Goal: Find specific page/section: Find specific page/section

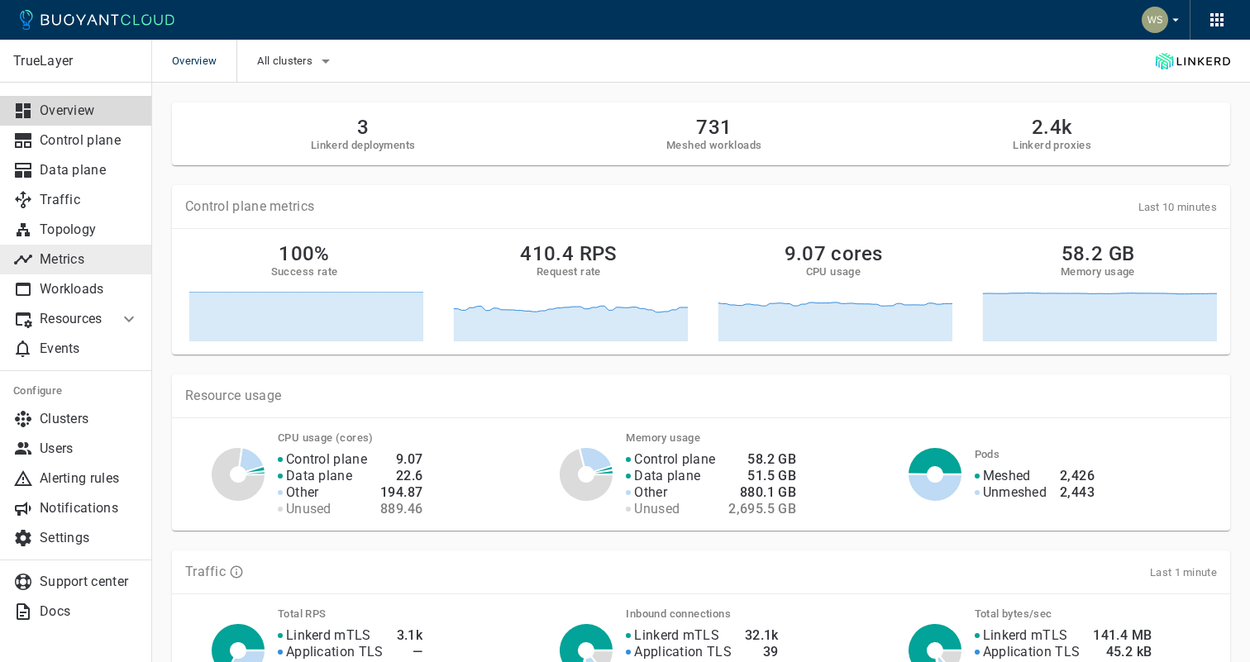
click at [68, 256] on p "Metrics" at bounding box center [89, 259] width 99 height 17
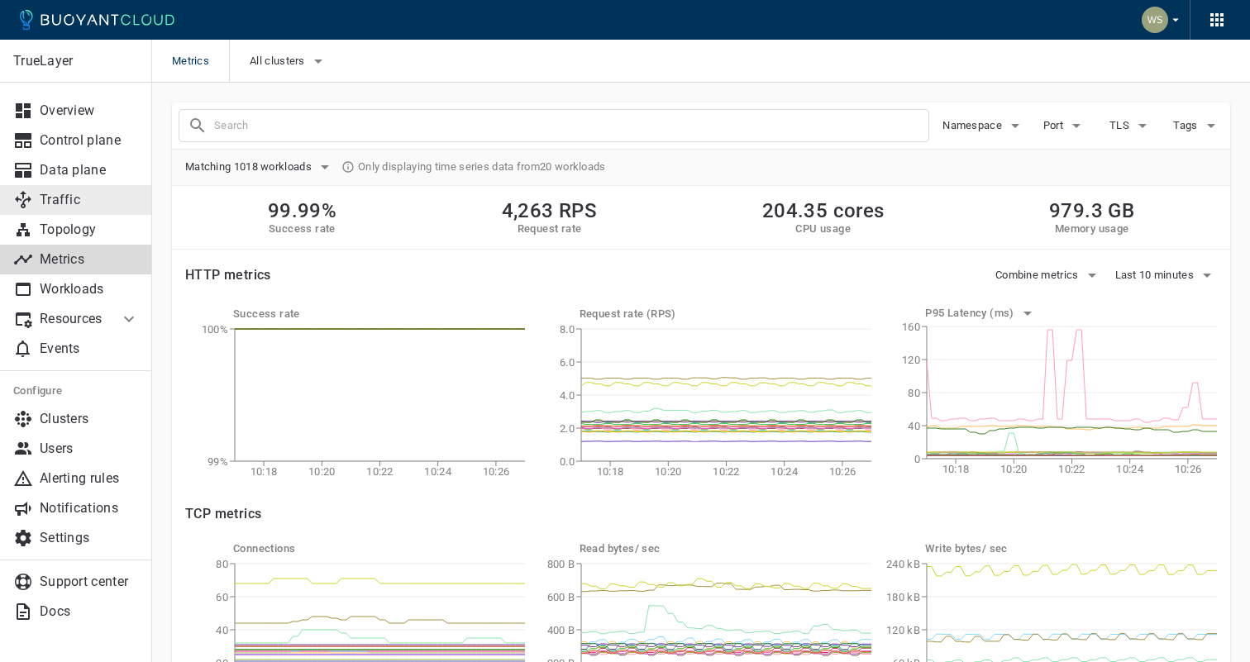
click at [112, 196] on p "Traffic" at bounding box center [89, 200] width 99 height 17
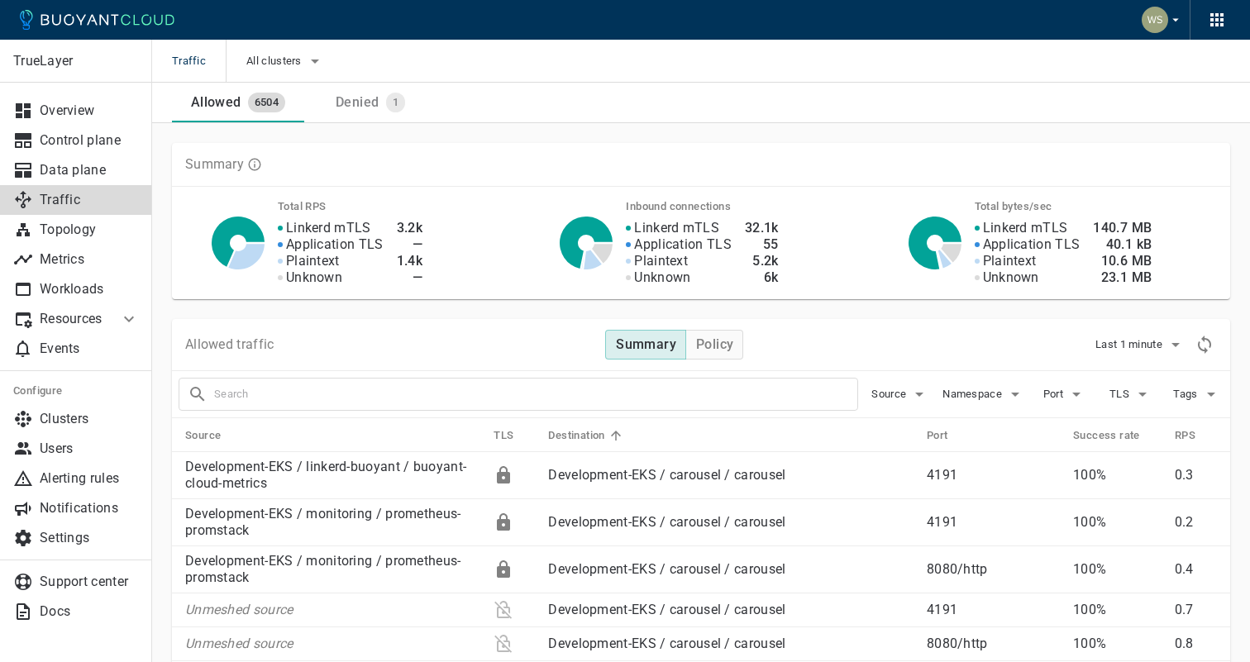
click at [470, 394] on input "text" at bounding box center [535, 394] width 643 height 23
type input "map-views"
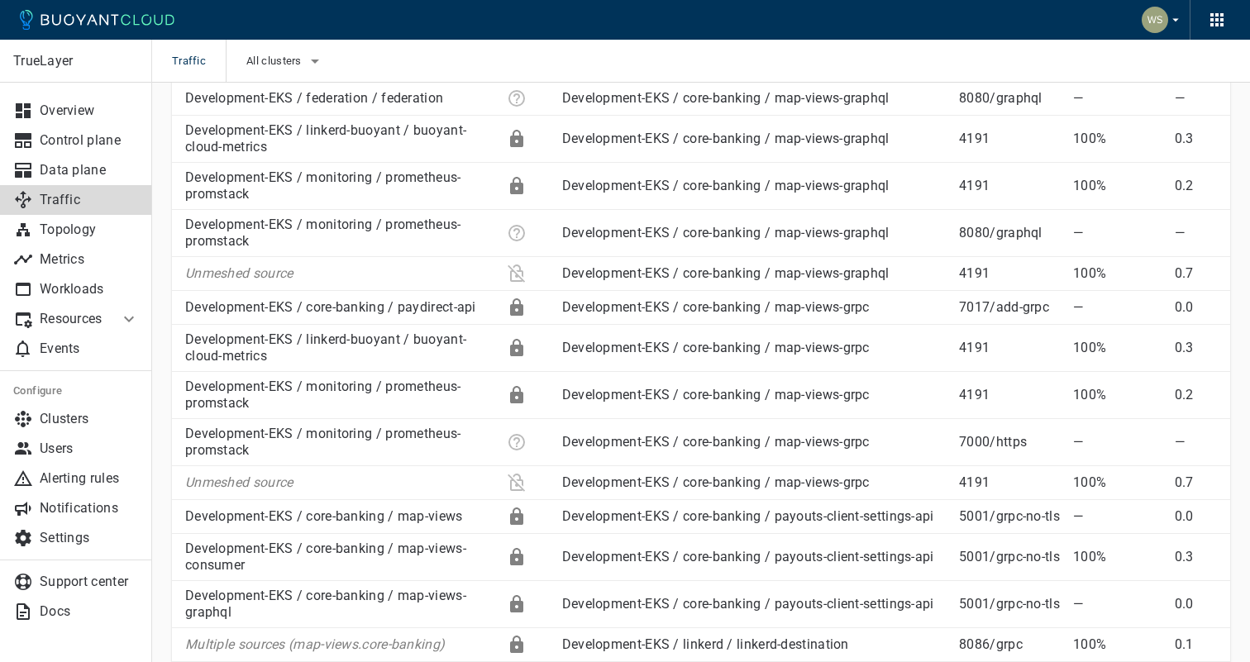
scroll to position [837, 0]
